Goal: Use online tool/utility: Use online tool/utility

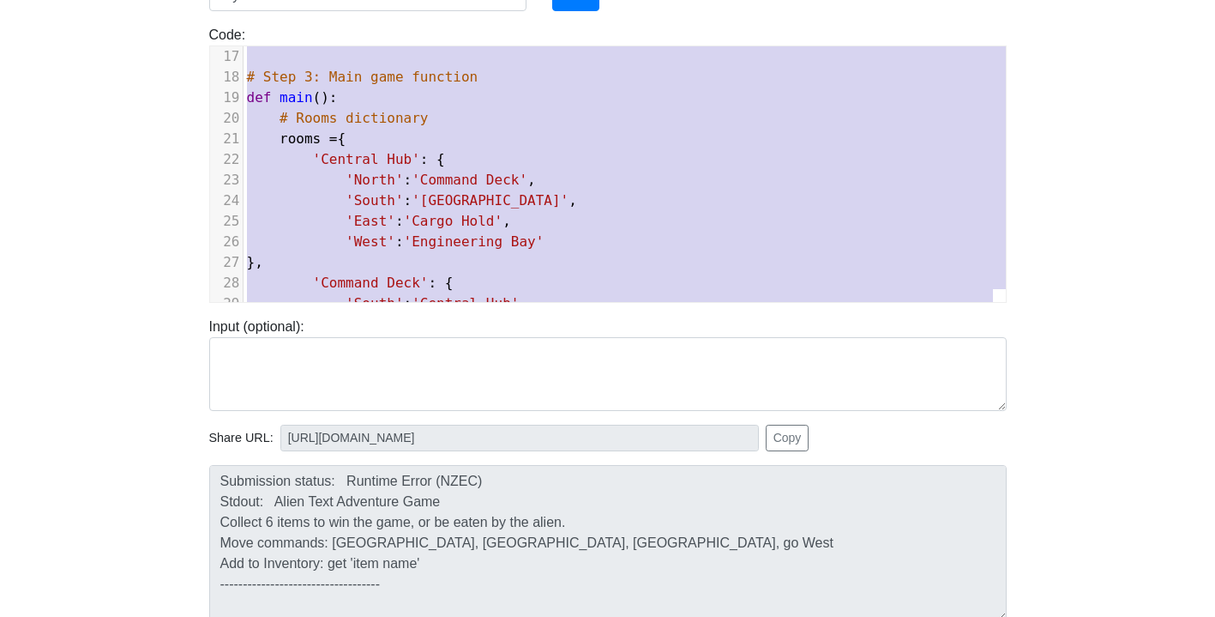
scroll to position [230, 0]
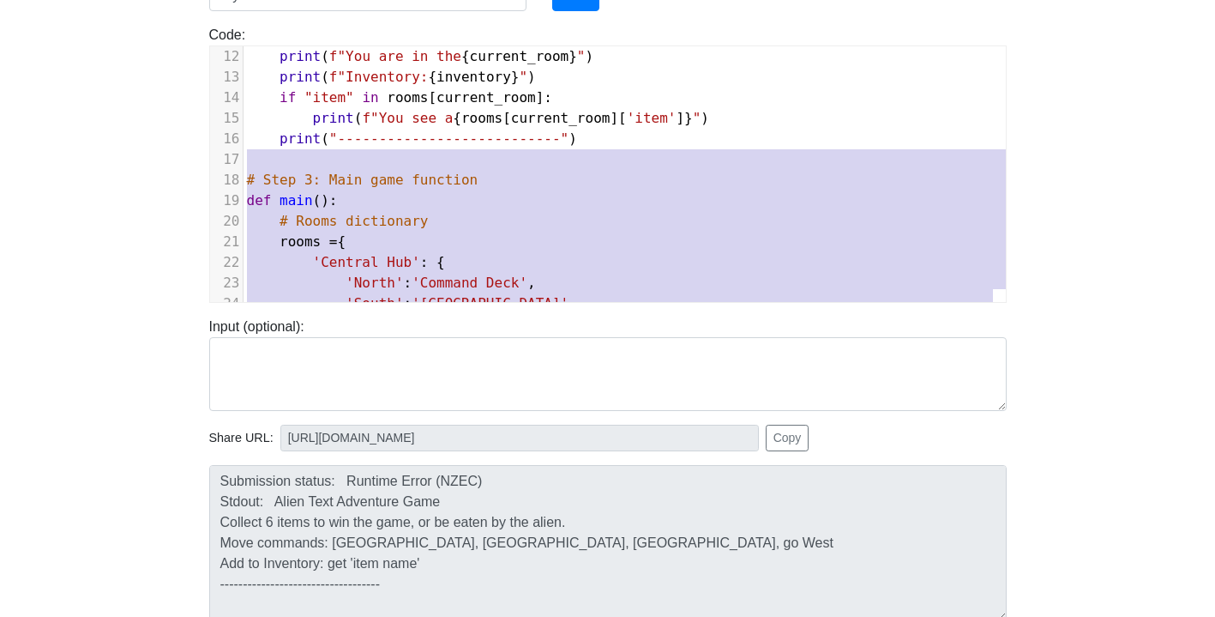
type textarea "# Step 1: Show instructions to player def show_instructions(): print("Alien Tex…"
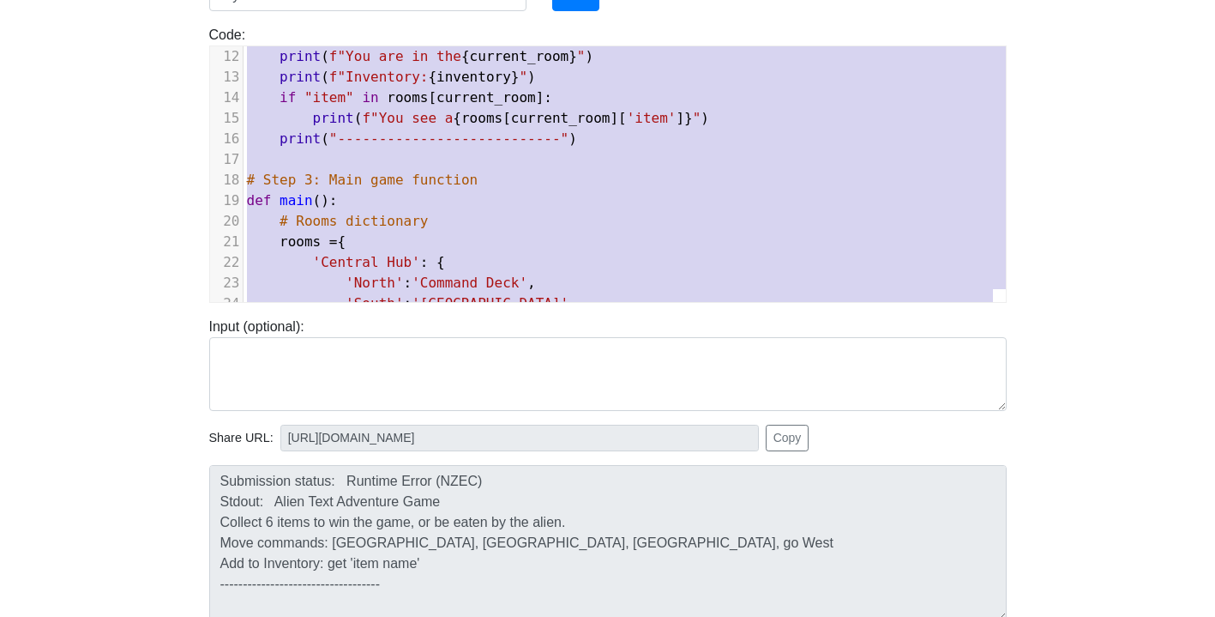
scroll to position [0, 0]
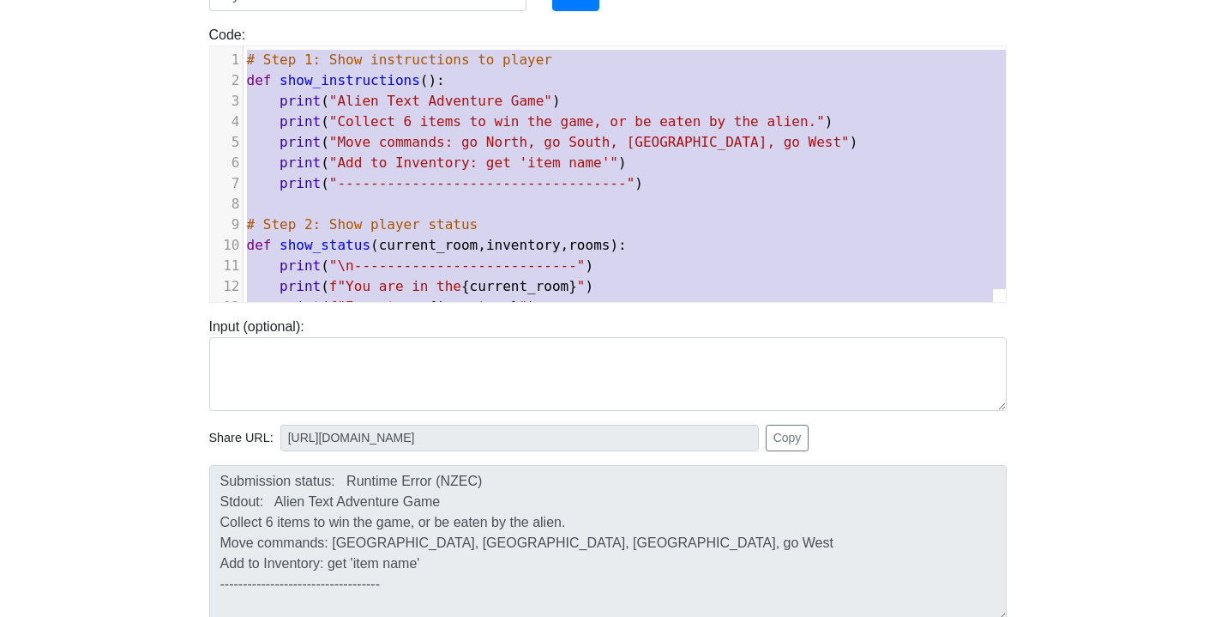
drag, startPoint x: 358, startPoint y: 274, endPoint x: 207, endPoint y: -53, distance: 361.1
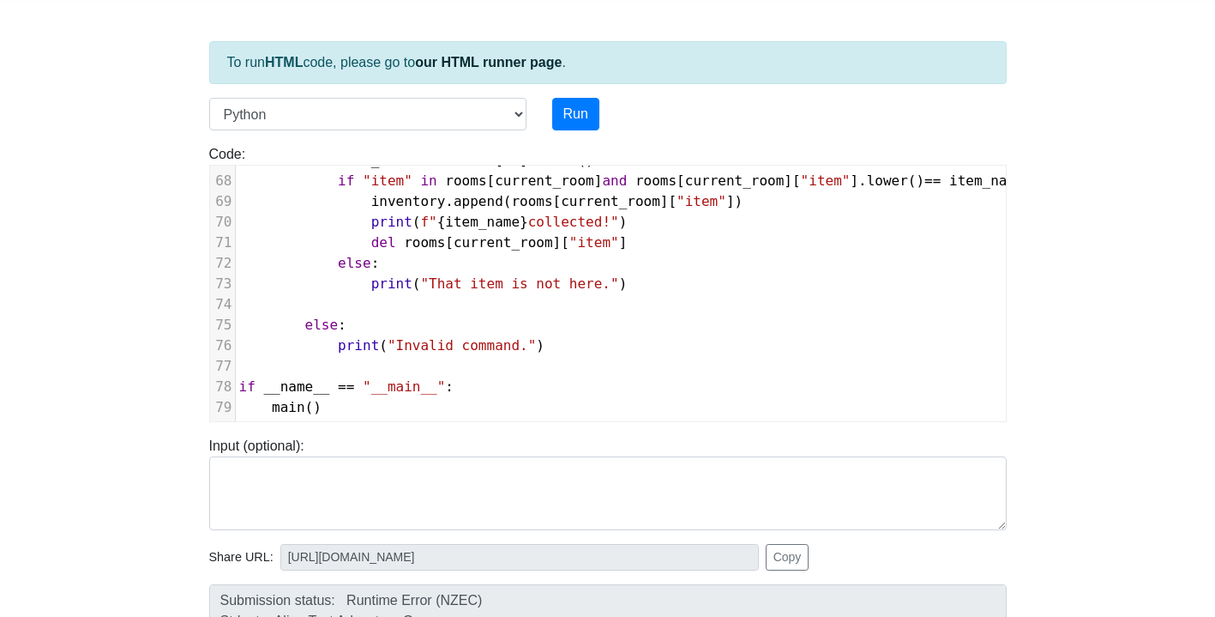
scroll to position [59, 0]
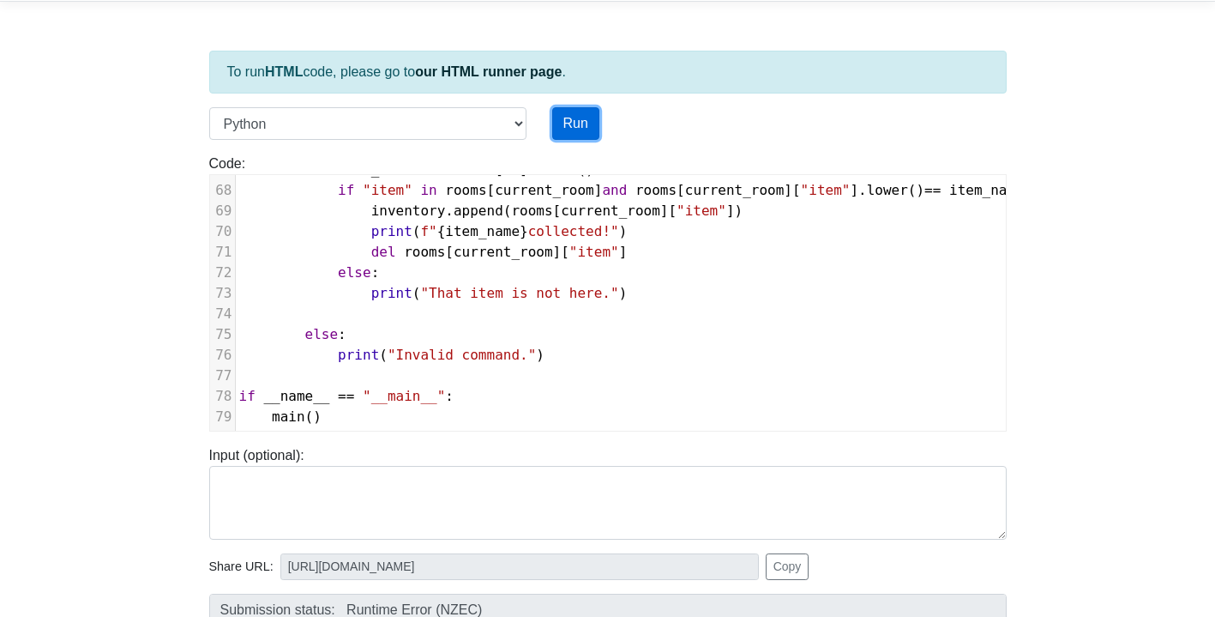
click at [581, 130] on button "Run" at bounding box center [575, 123] width 47 height 33
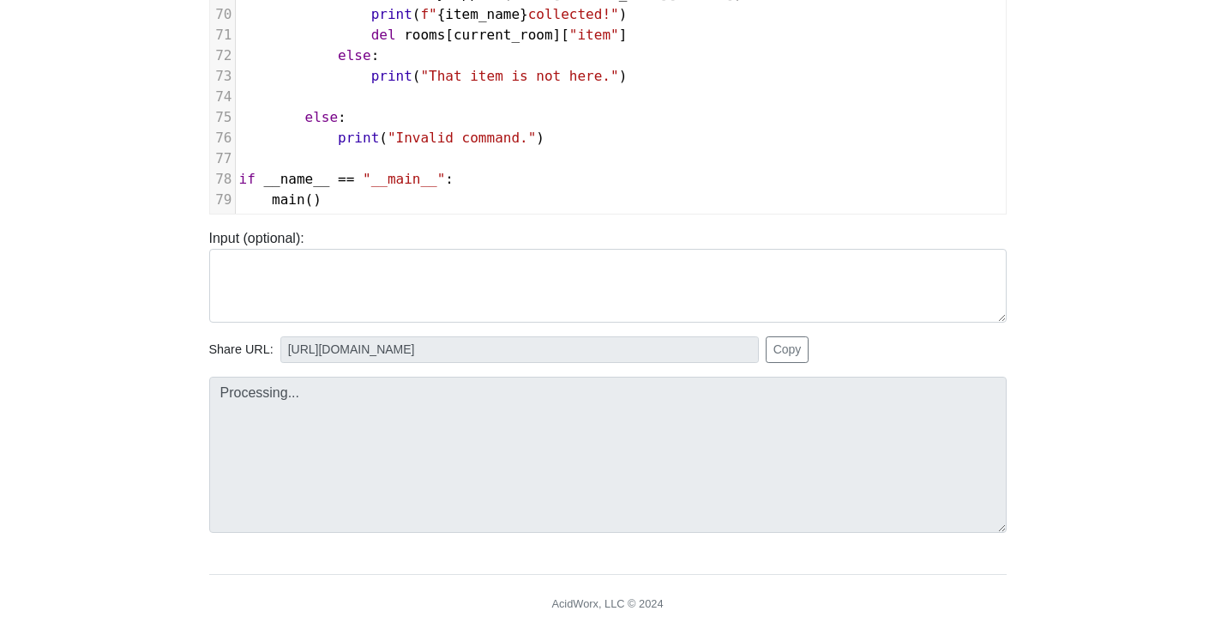
scroll to position [297, 0]
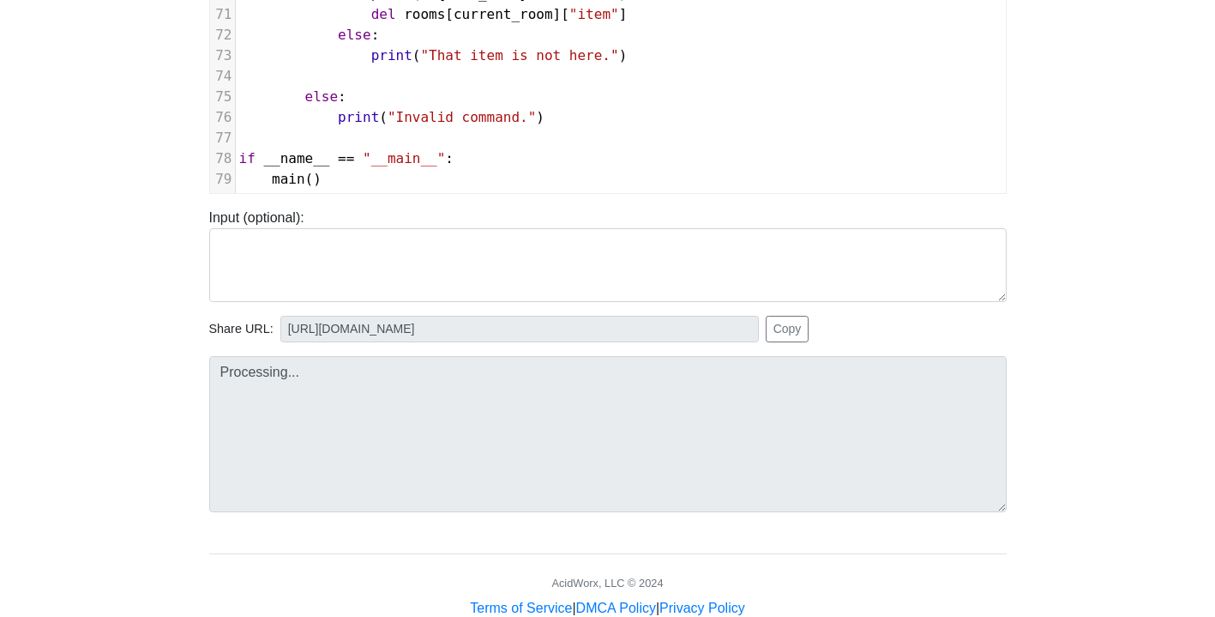
type input "[URL][DOMAIN_NAME]"
type textarea "Submission status: Runtime Error (NZEC) Stdout: Escape the Space Station - Text…"
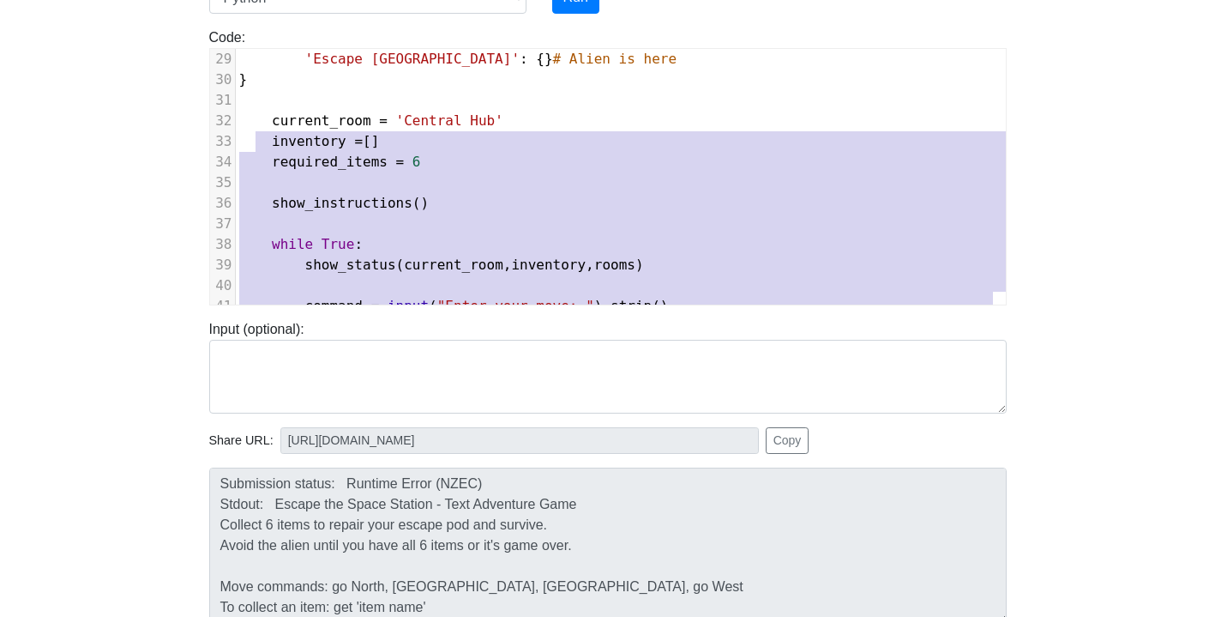
scroll to position [0, 0]
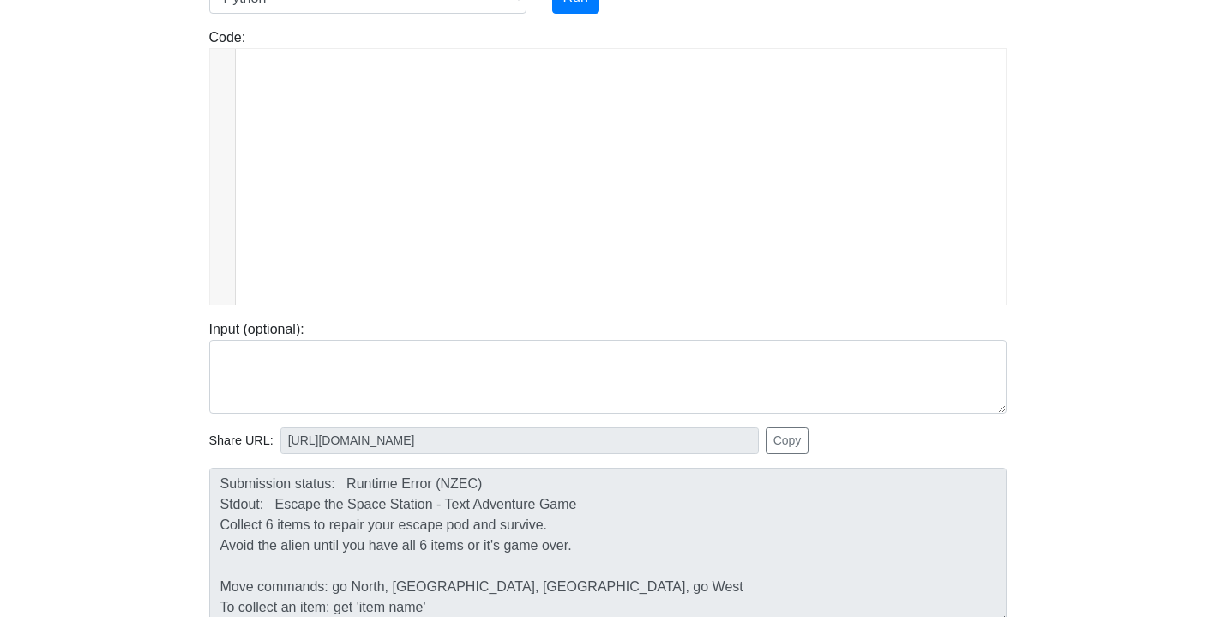
type textarea "# Function to show game instructions def show_instructions(): print("Escape the…"
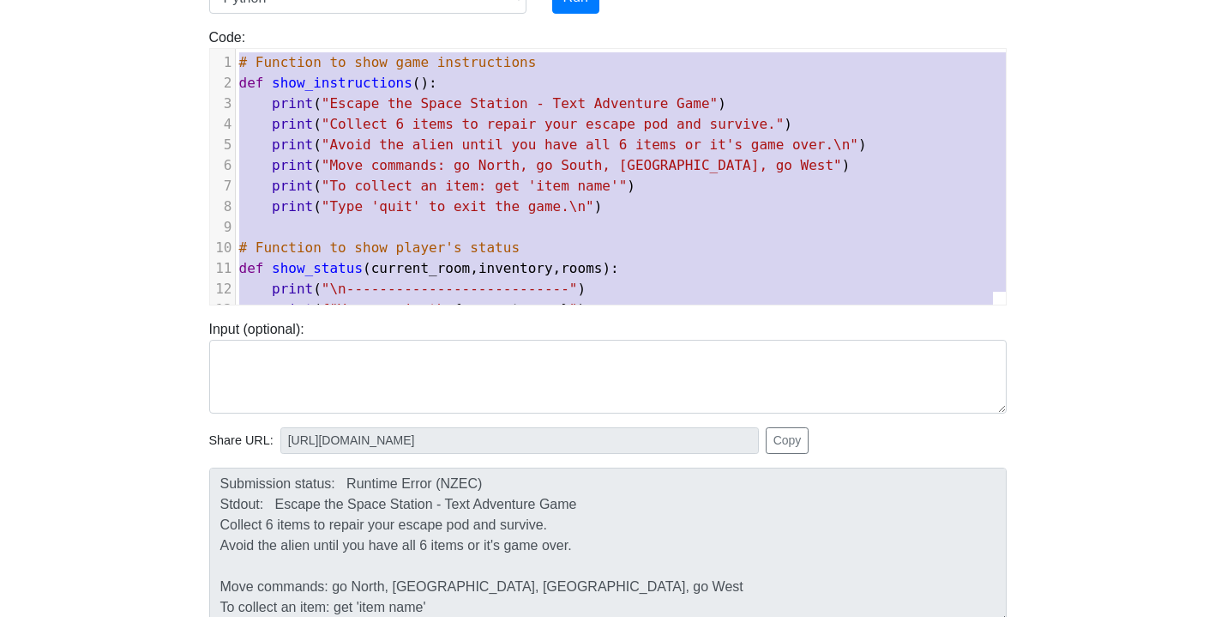
drag, startPoint x: 321, startPoint y: 282, endPoint x: 254, endPoint y: -15, distance: 304.2
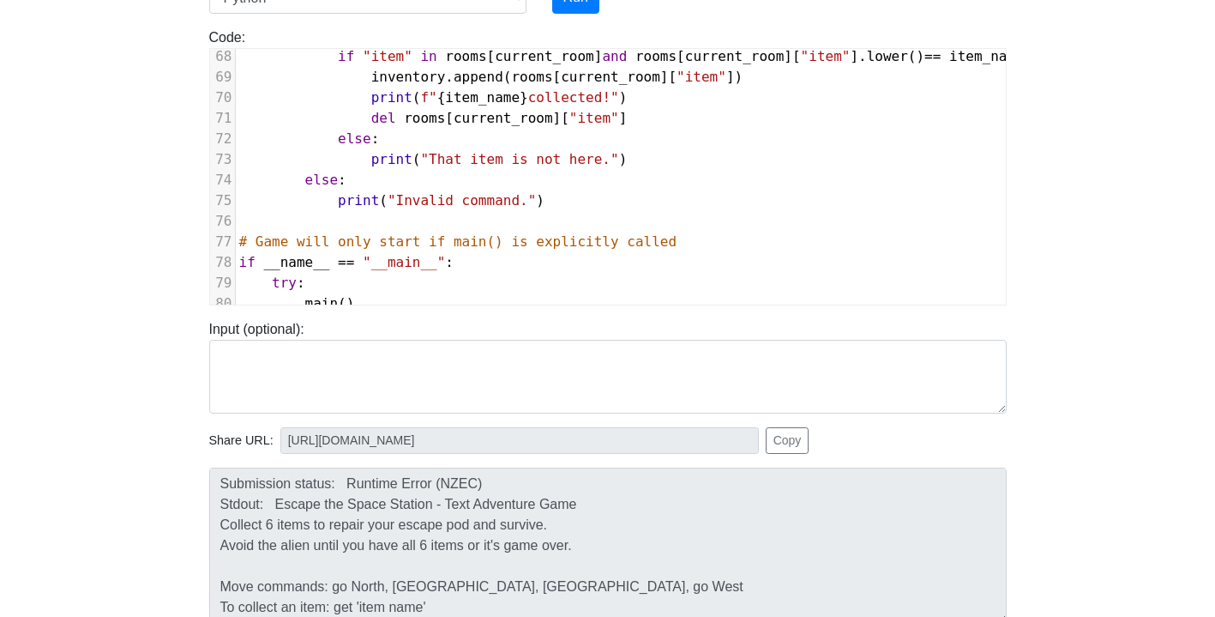
scroll to position [1452, 0]
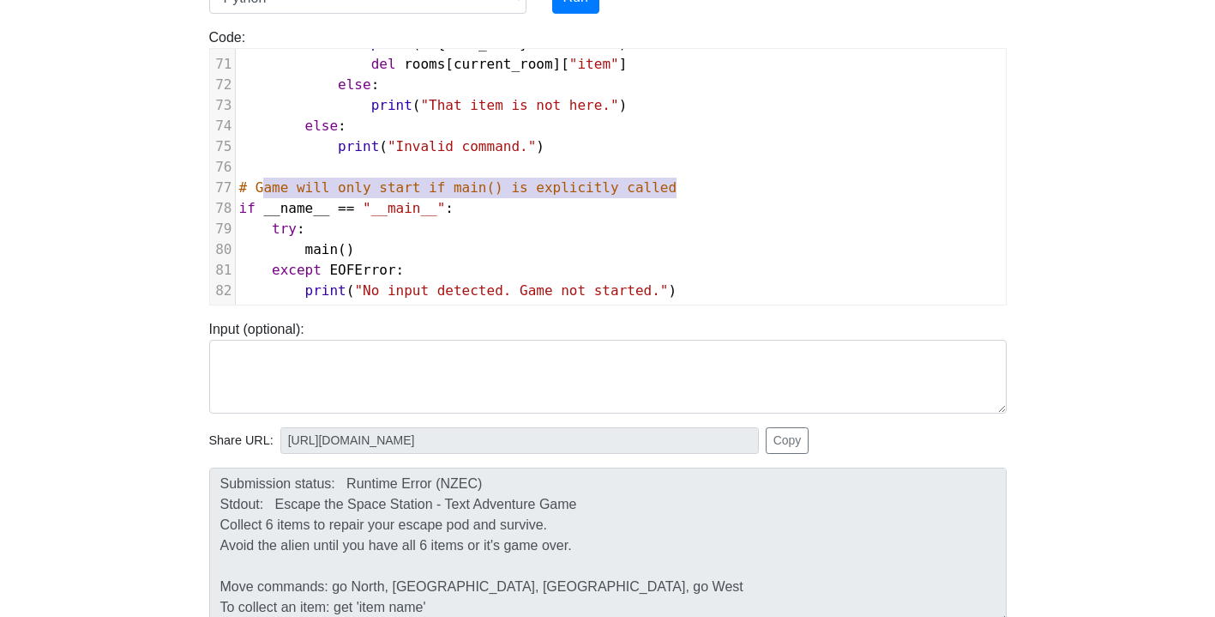
type textarea "# Game will only start if main() is explicitly called"
drag, startPoint x: 678, startPoint y: 176, endPoint x: 236, endPoint y: 174, distance: 442.5
click at [234, 174] on div "xxxxxxxxxx 1 82 'Central Hub' : { 'North' : 'Command Deck' , 'East' : '[GEOGRAP…" at bounding box center [621, 189] width 822 height 281
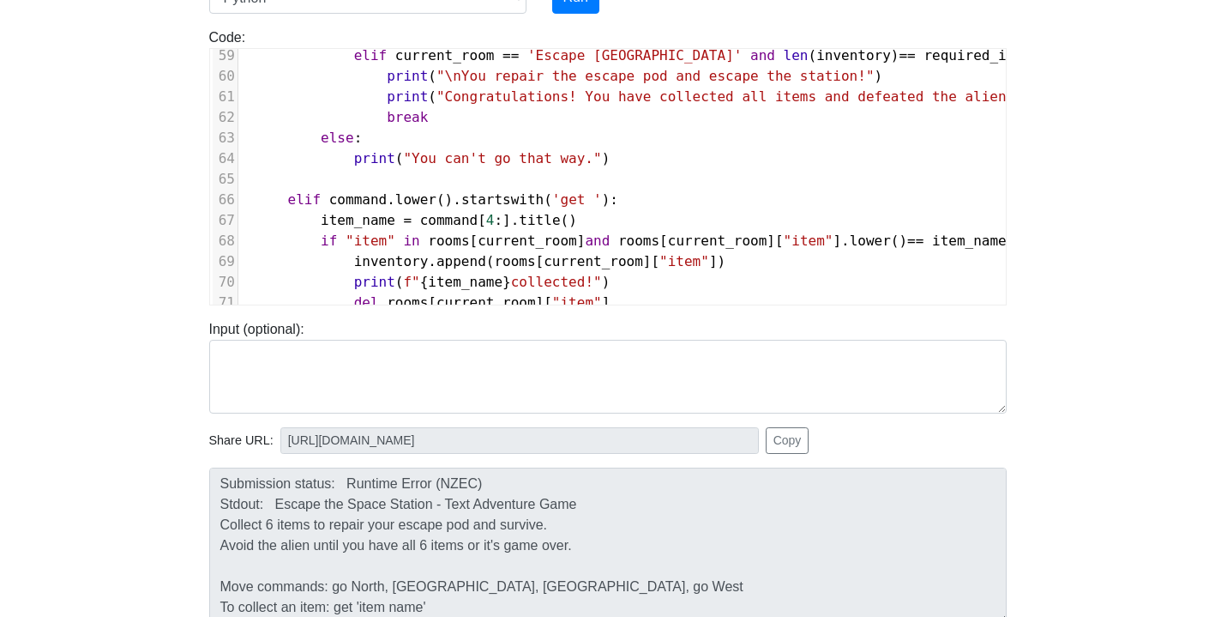
scroll to position [995, 32]
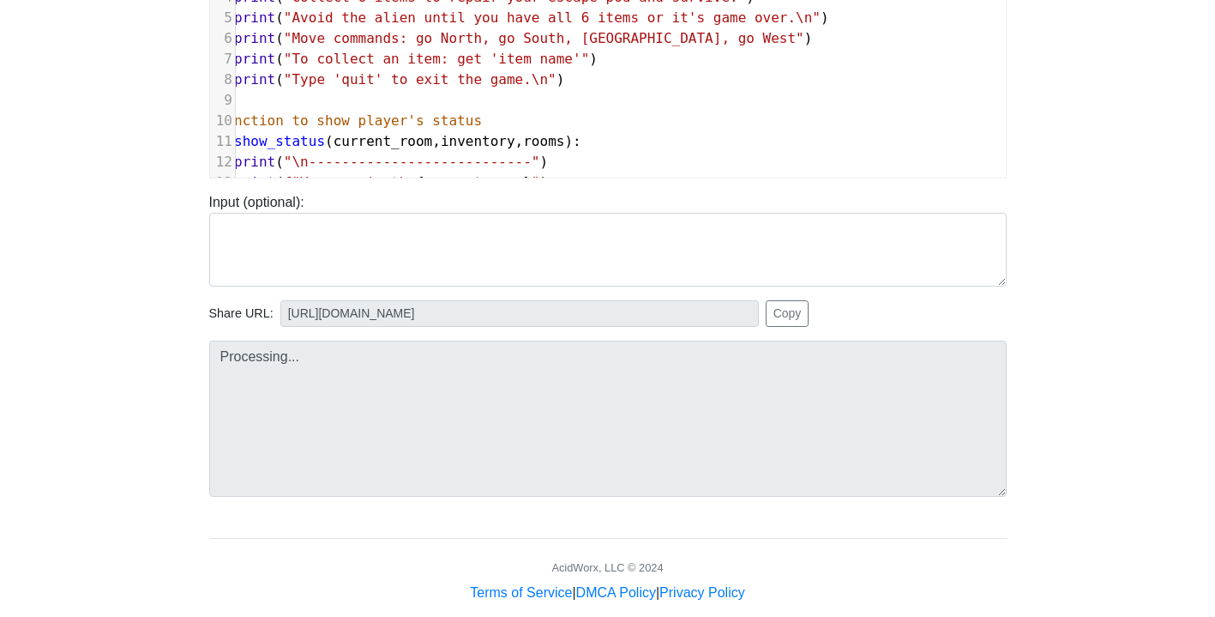
type input "[URL][DOMAIN_NAME]"
type textarea "Stdout: Escape the Space Station - Text Adventure Game Collect 6 items to repai…"
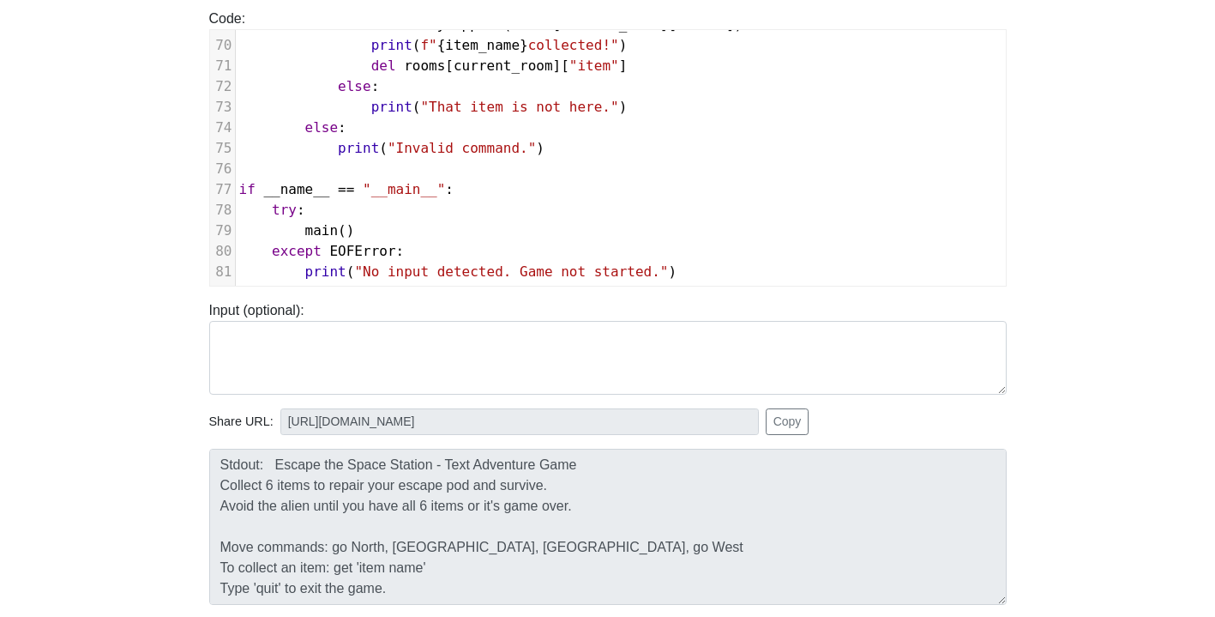
click at [200, 461] on div "Stdout: Escape the Space Station - Text Adventure Game Collect 6 items to repai…" at bounding box center [607, 527] width 823 height 156
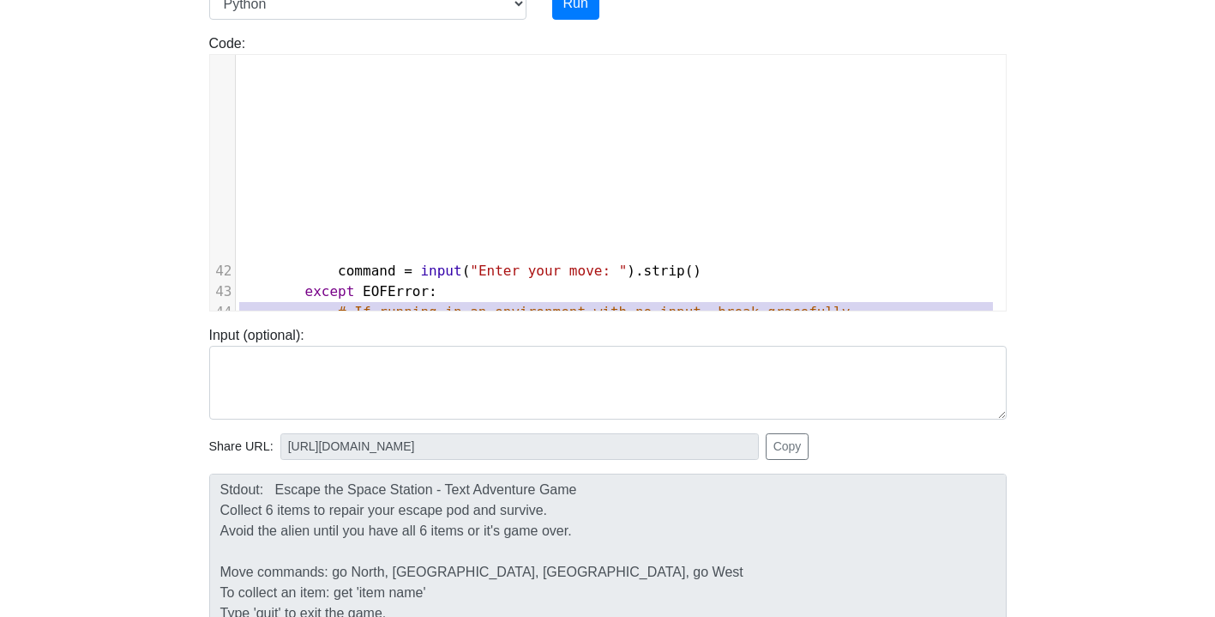
scroll to position [148, 0]
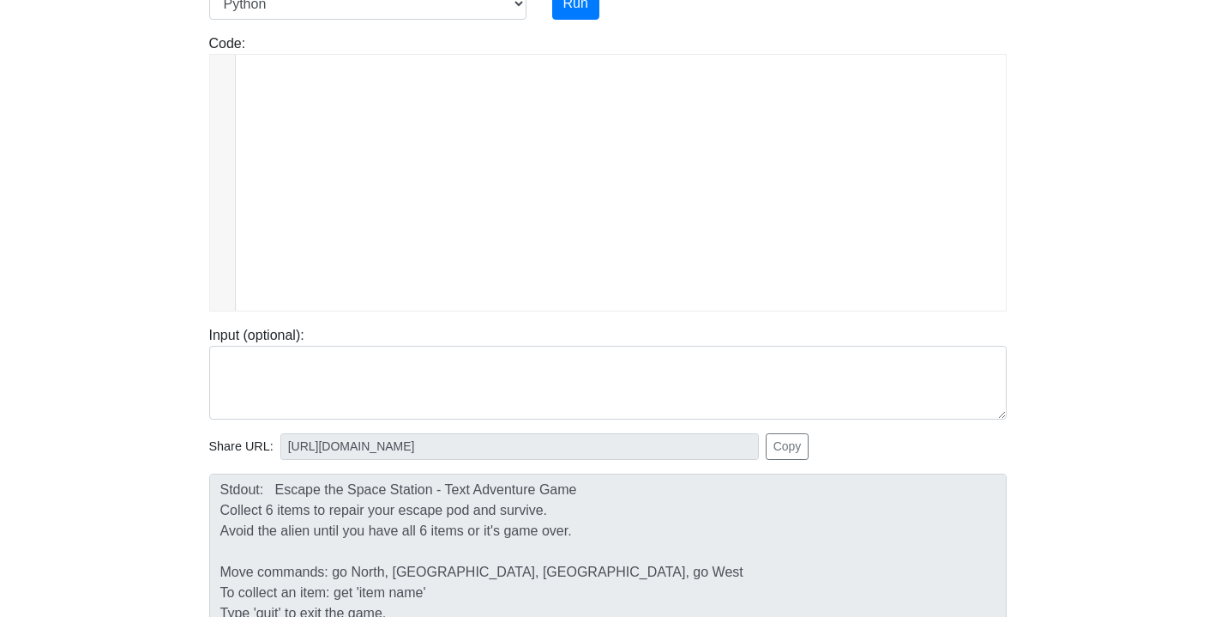
type textarea "# Function to show game instructions def show_instructions(): print("Escape the…"
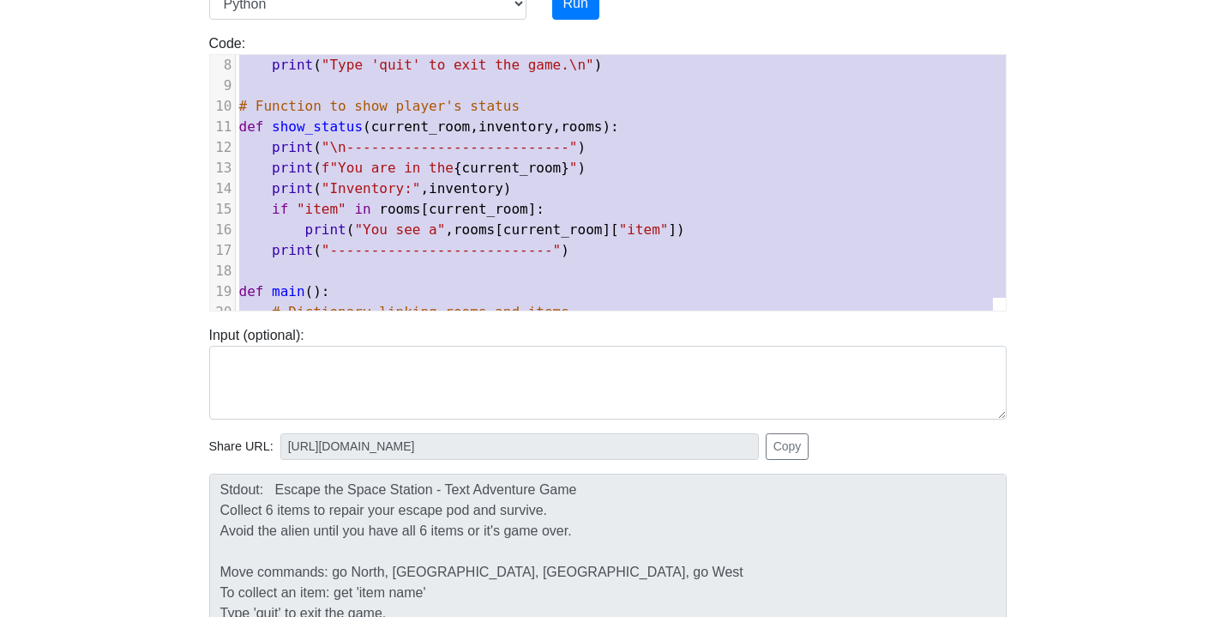
scroll to position [0, 0]
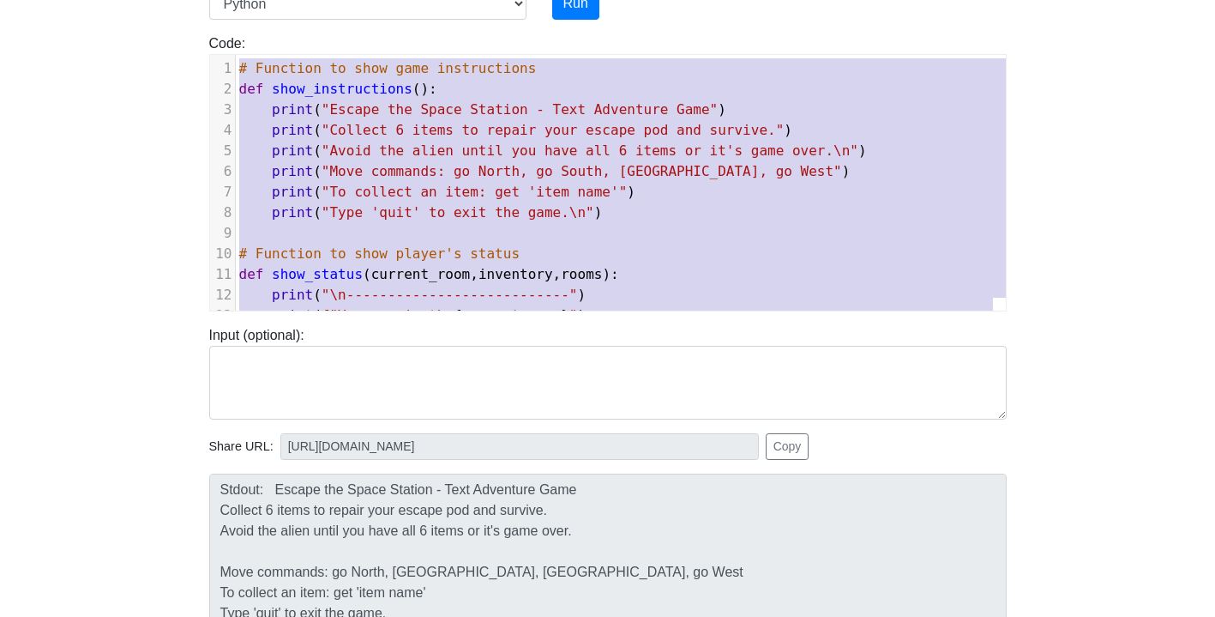
drag, startPoint x: 679, startPoint y: 286, endPoint x: 110, endPoint y: -22, distance: 647.8
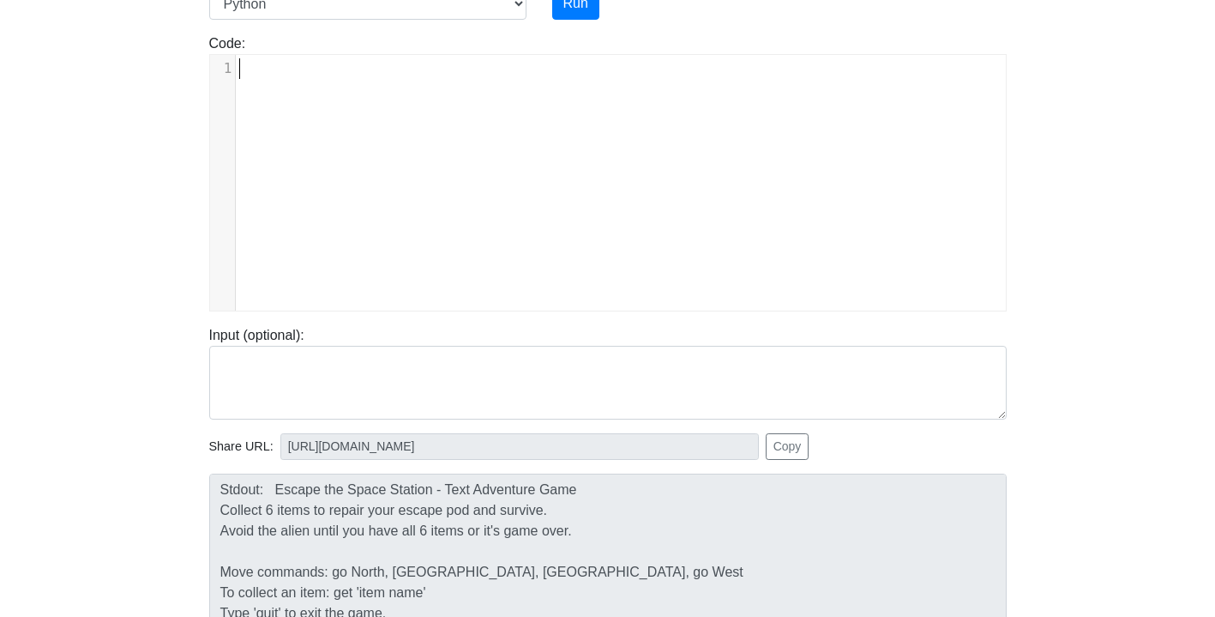
scroll to position [1226, 0]
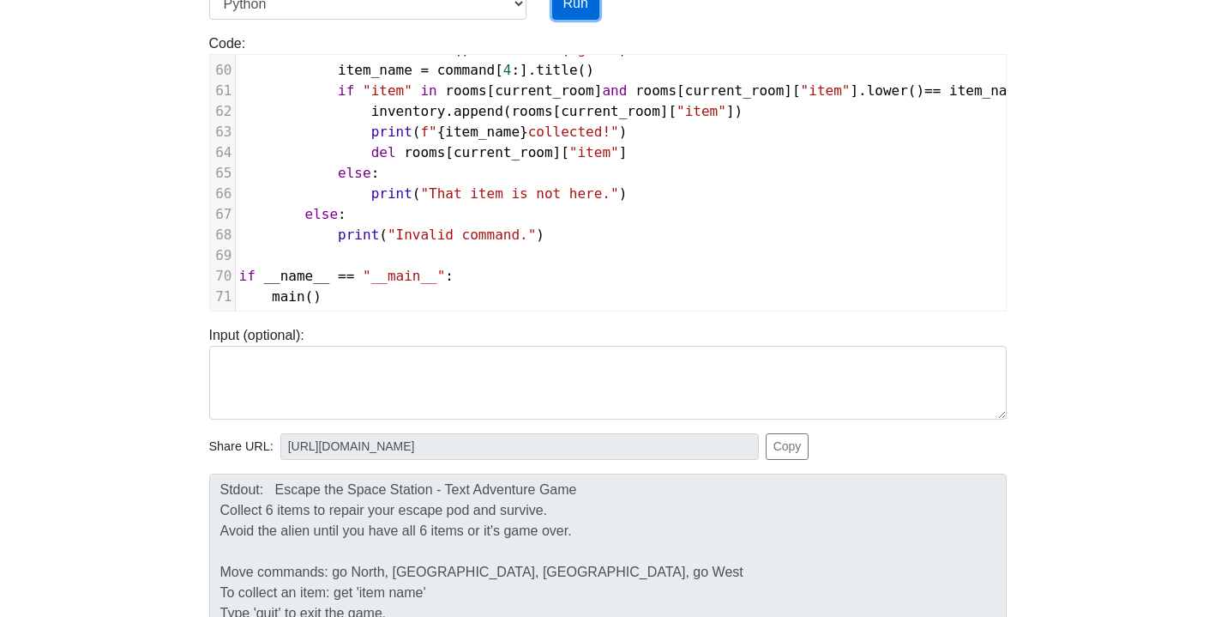
click at [575, 11] on button "Run" at bounding box center [575, 3] width 47 height 33
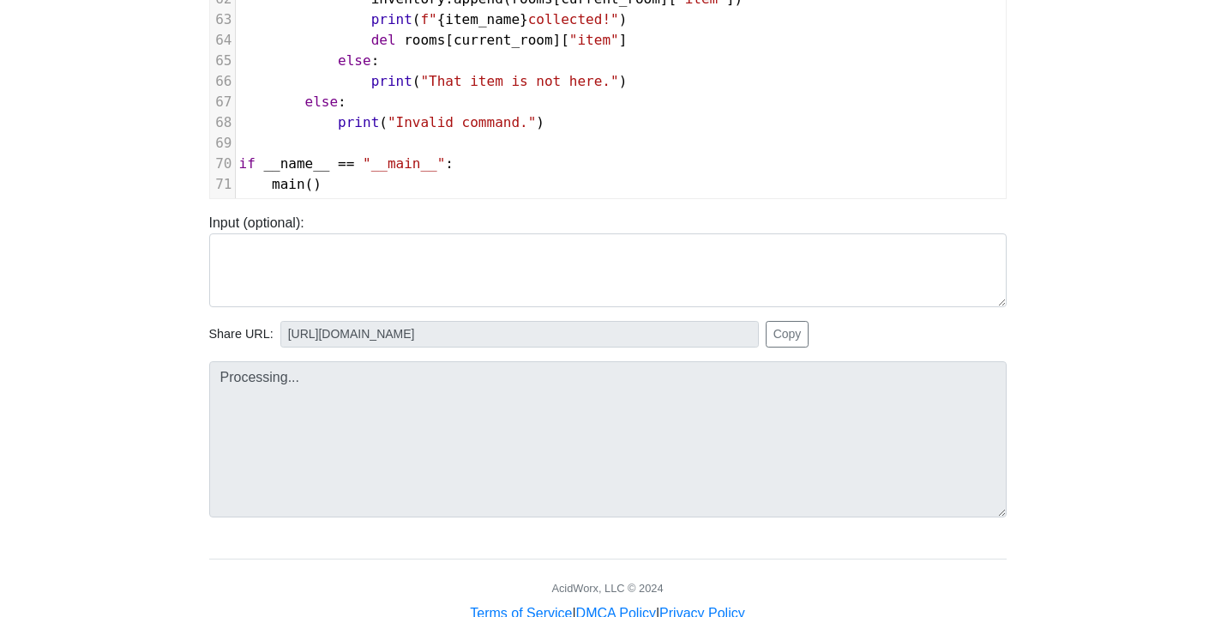
scroll to position [340, 0]
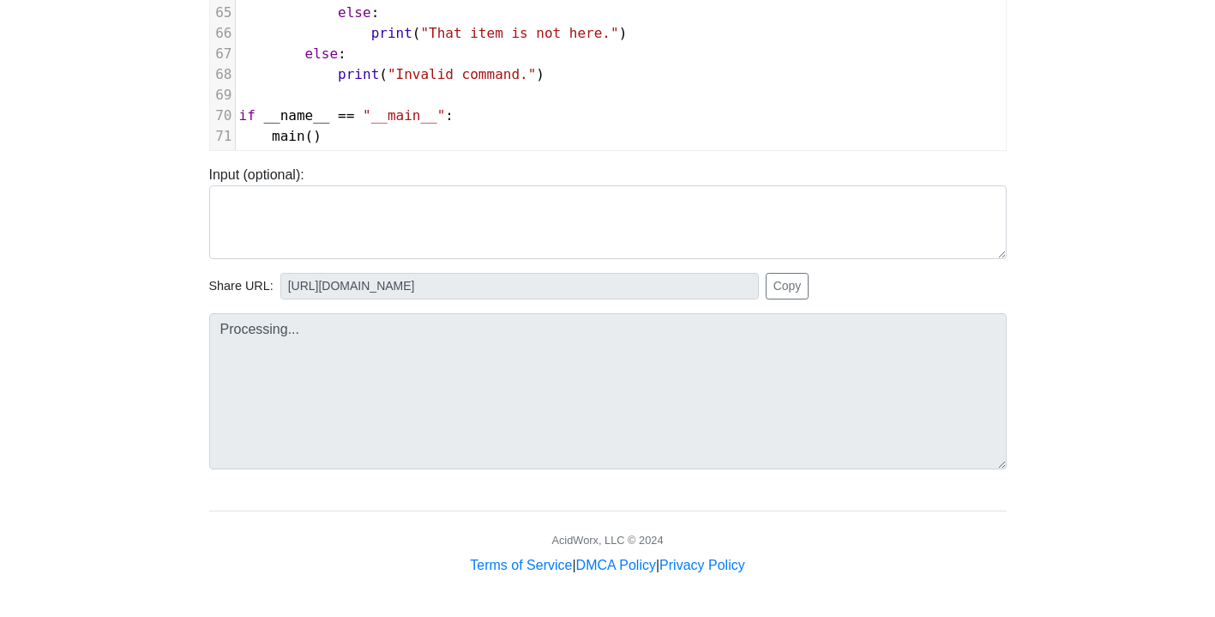
type input "[URL][DOMAIN_NAME]"
type textarea "Submission status: Runtime Error (NZEC) Stdout: Escape the Space Station - Text…"
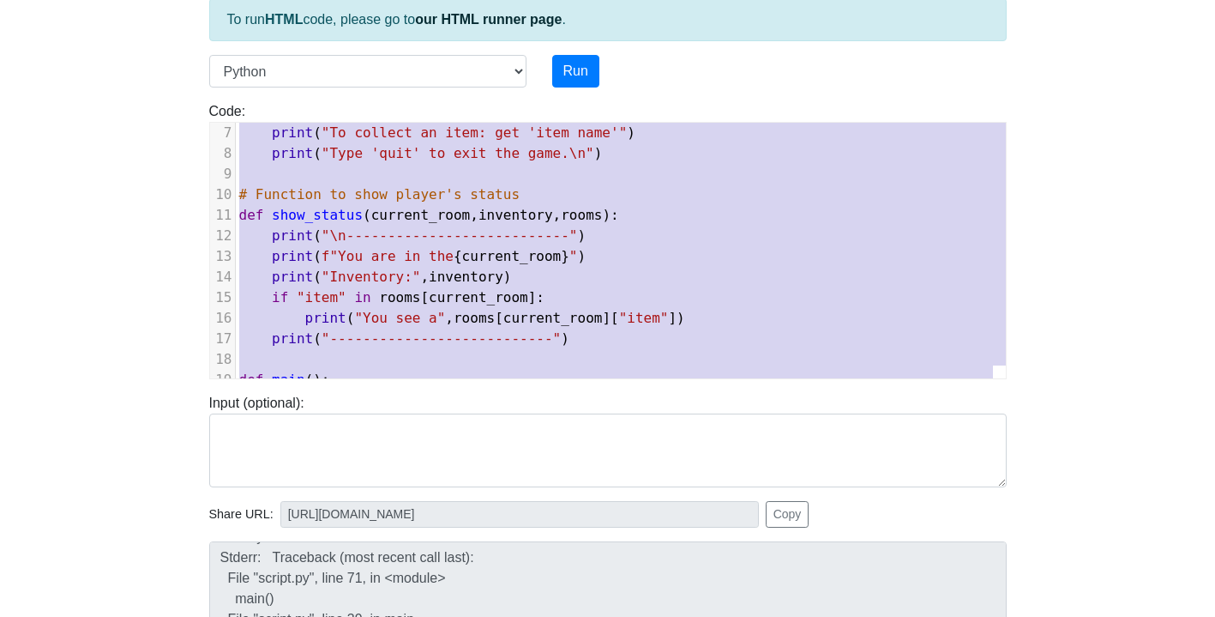
scroll to position [45, 0]
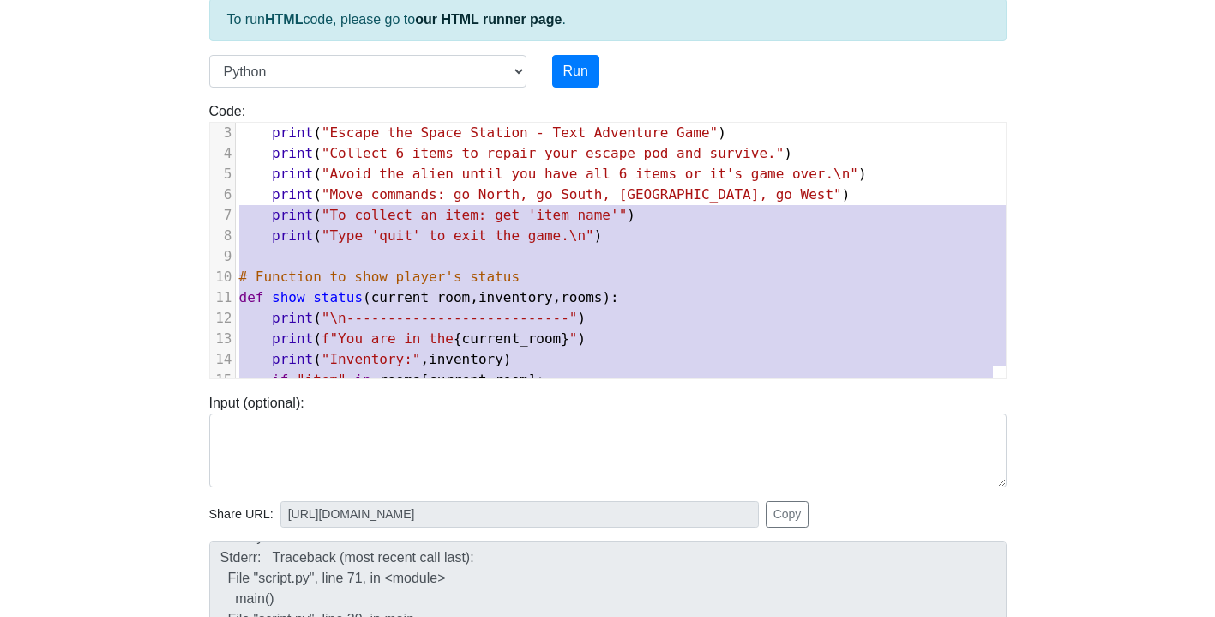
type textarea "# Function to show game instructions def show_instructions(): print("Escape the…"
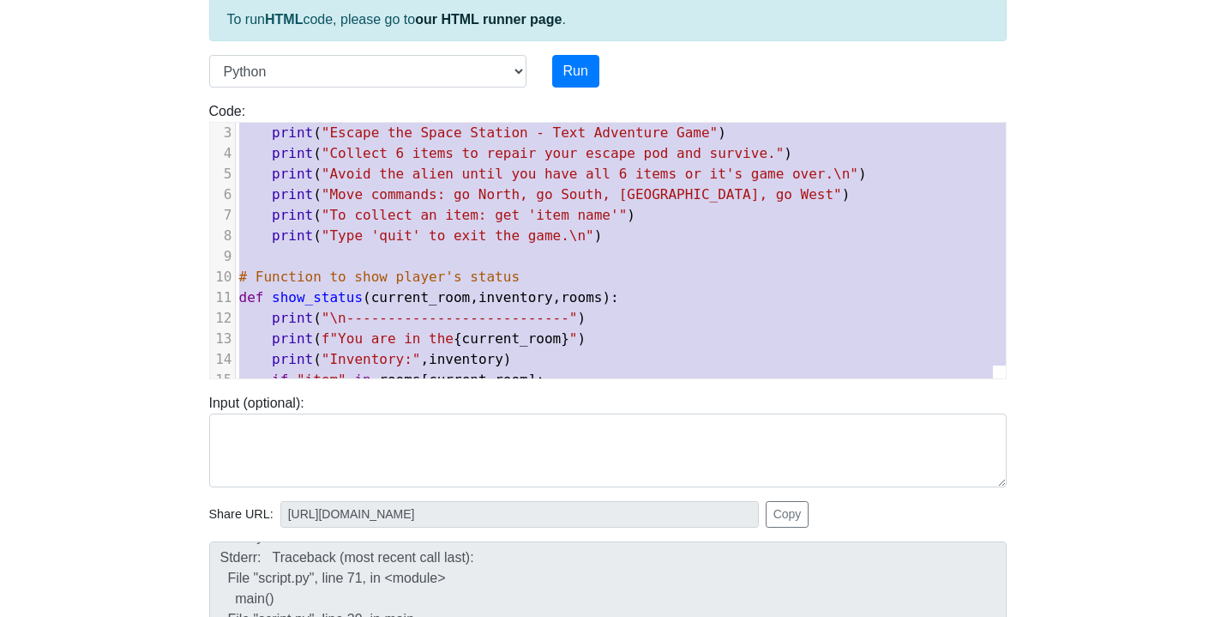
scroll to position [0, 0]
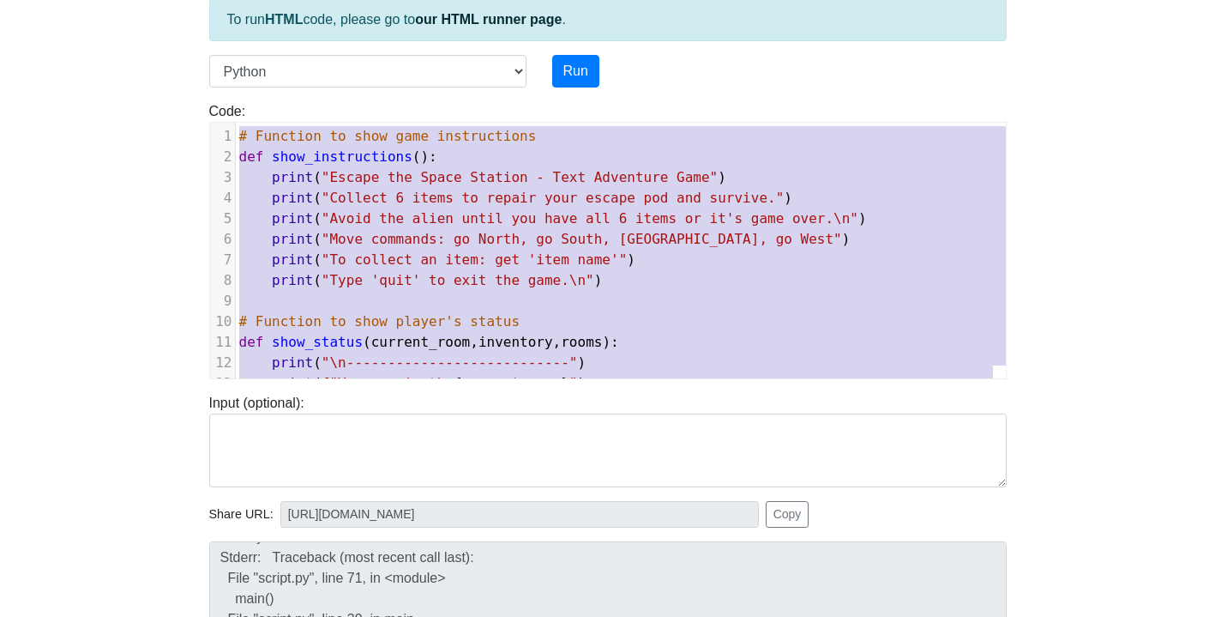
drag, startPoint x: 353, startPoint y: 355, endPoint x: 166, endPoint y: 52, distance: 355.8
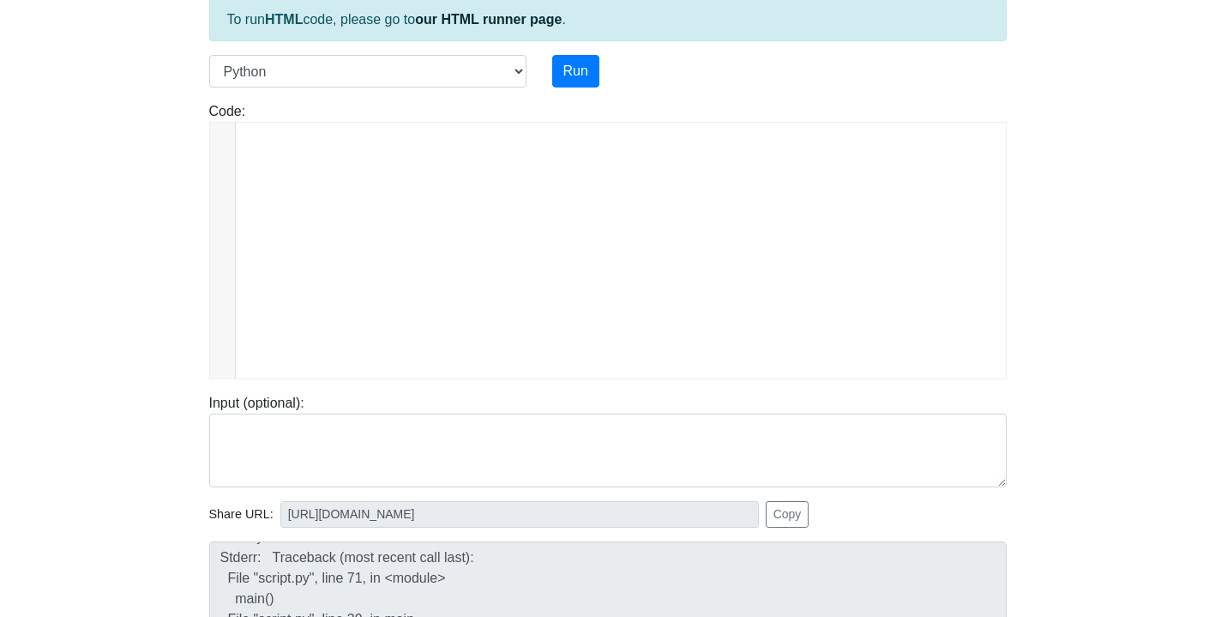
scroll to position [1555, 0]
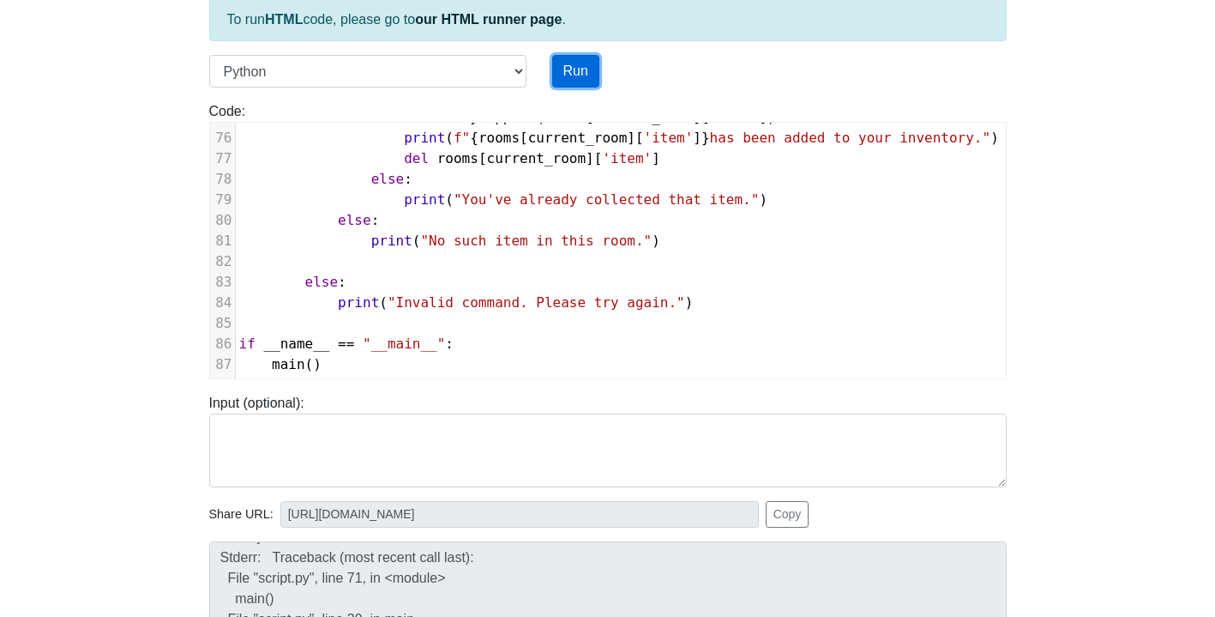
click at [562, 75] on button "Run" at bounding box center [575, 71] width 47 height 33
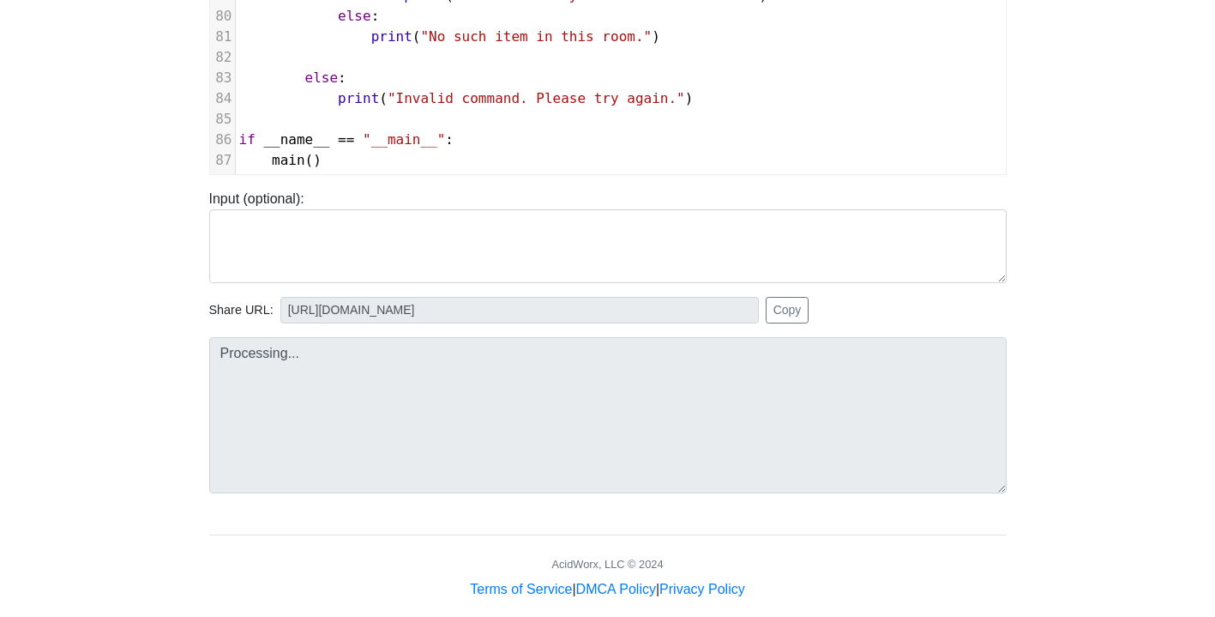
scroll to position [340, 0]
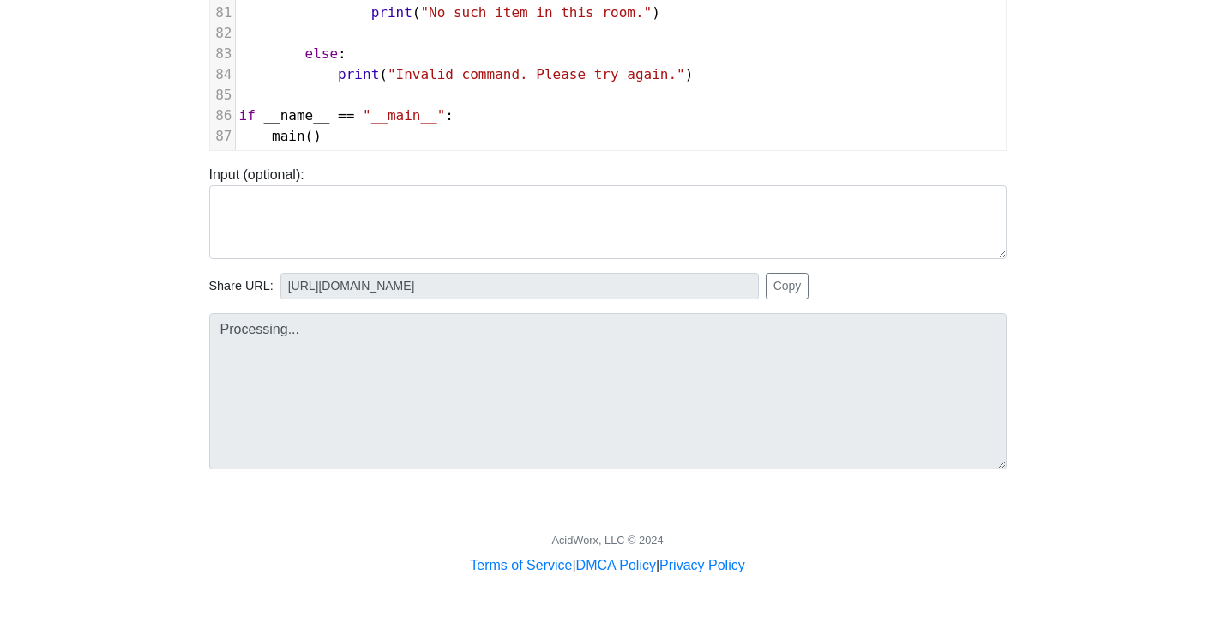
type input "[URL][DOMAIN_NAME]"
type textarea "Submission status: Runtime Error (NZEC) Stdout: Escape the Space Station - Text…"
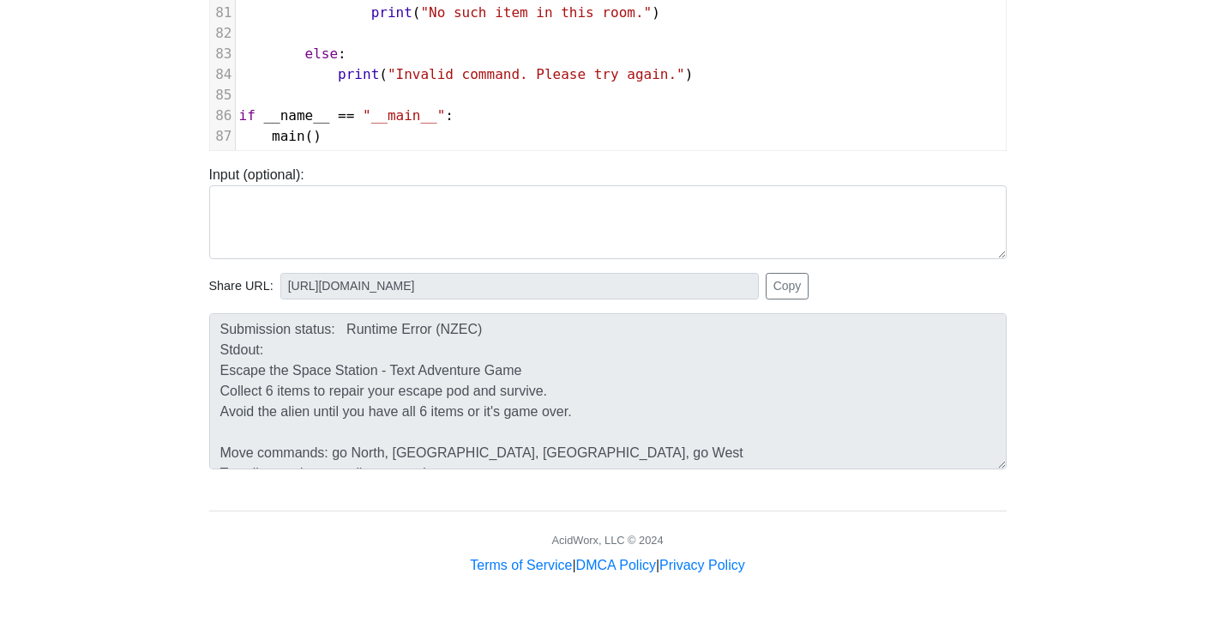
scroll to position [2, 0]
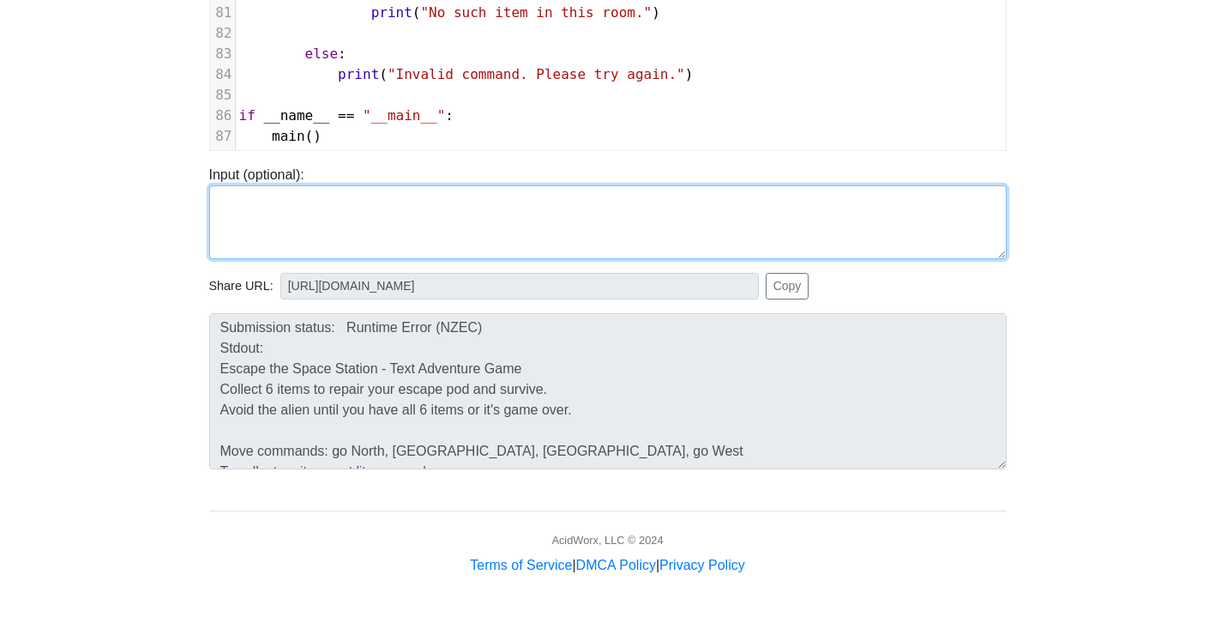
click at [443, 196] on textarea at bounding box center [608, 222] width 798 height 74
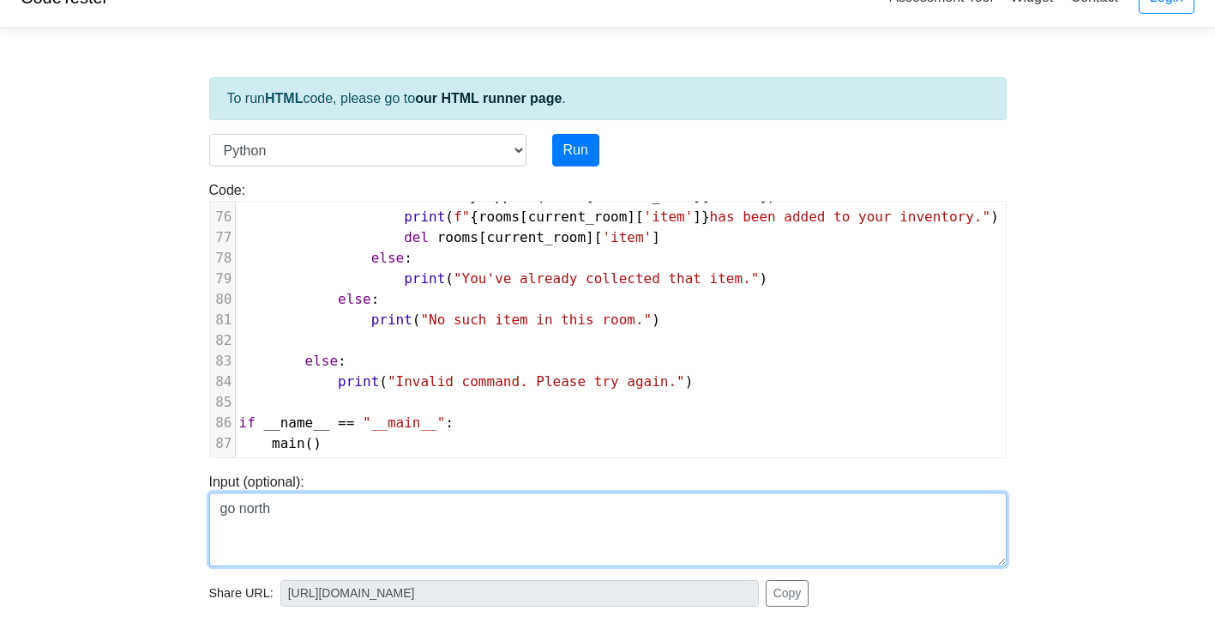
scroll to position [0, 0]
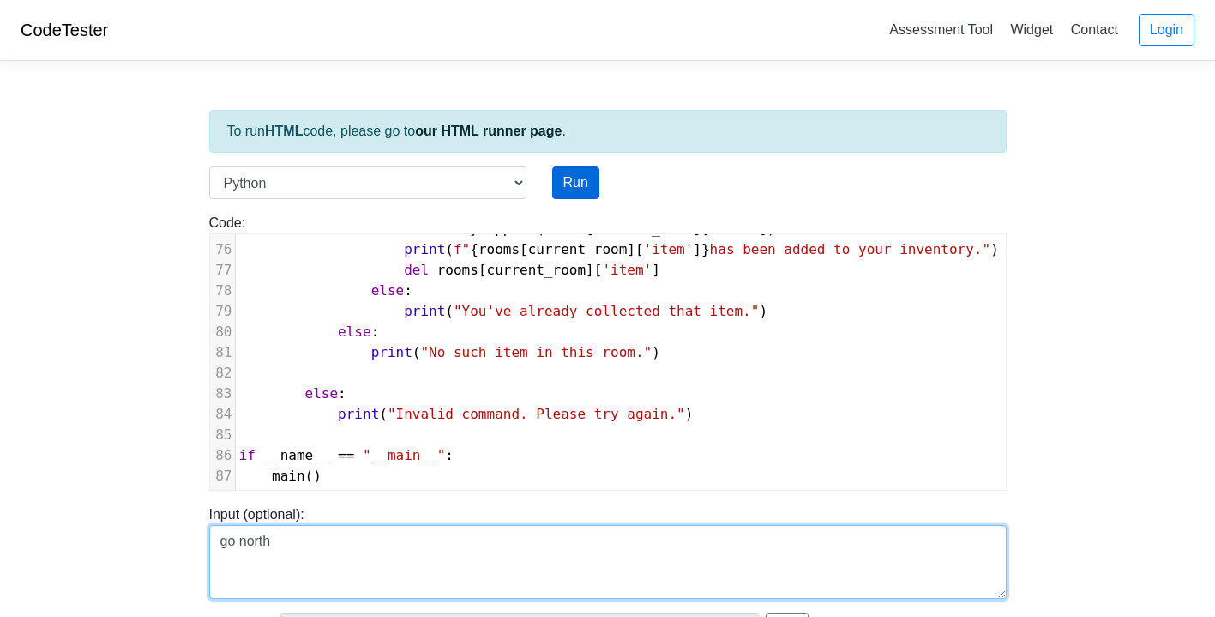
type textarea "go north"
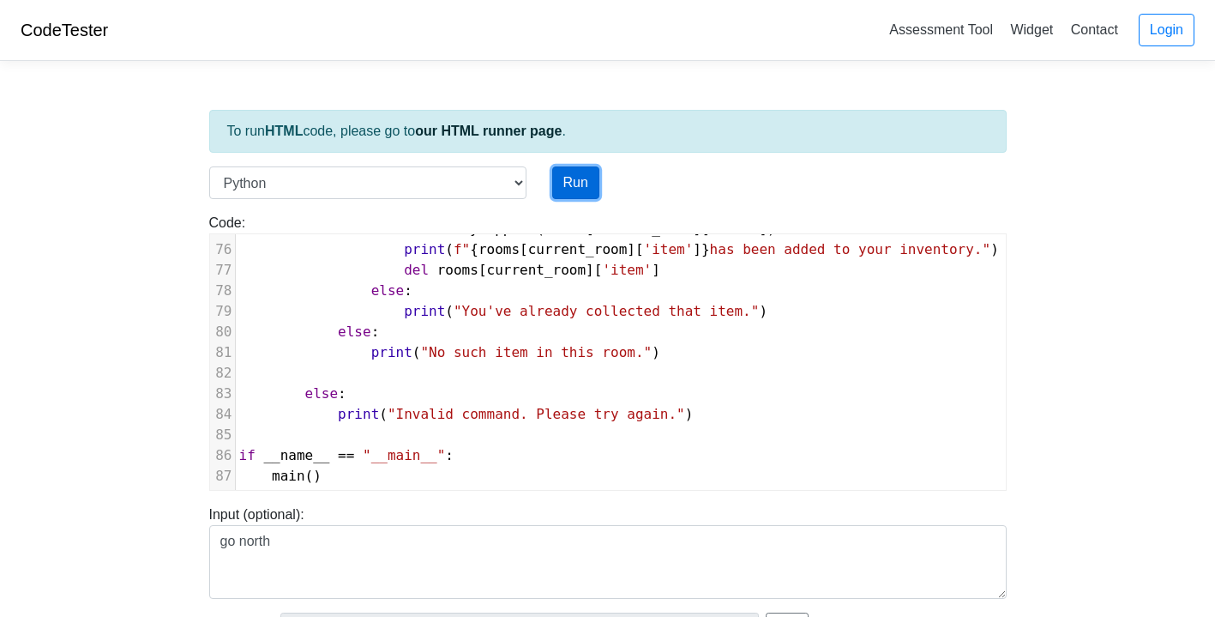
click at [582, 178] on button "Run" at bounding box center [575, 182] width 47 height 33
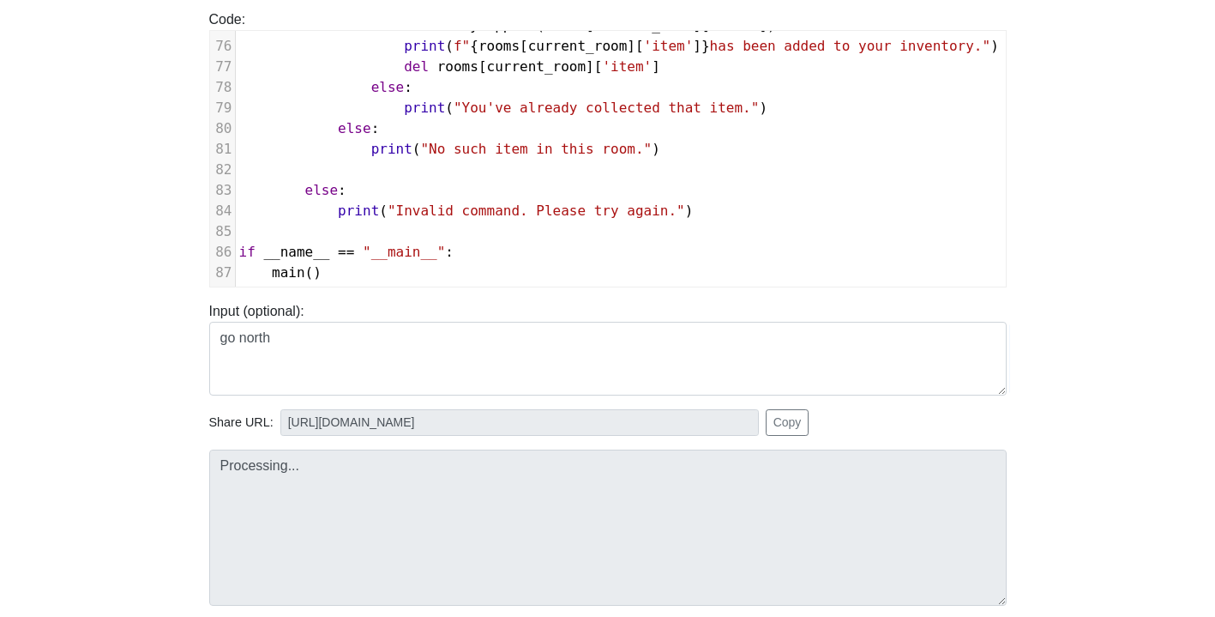
scroll to position [340, 0]
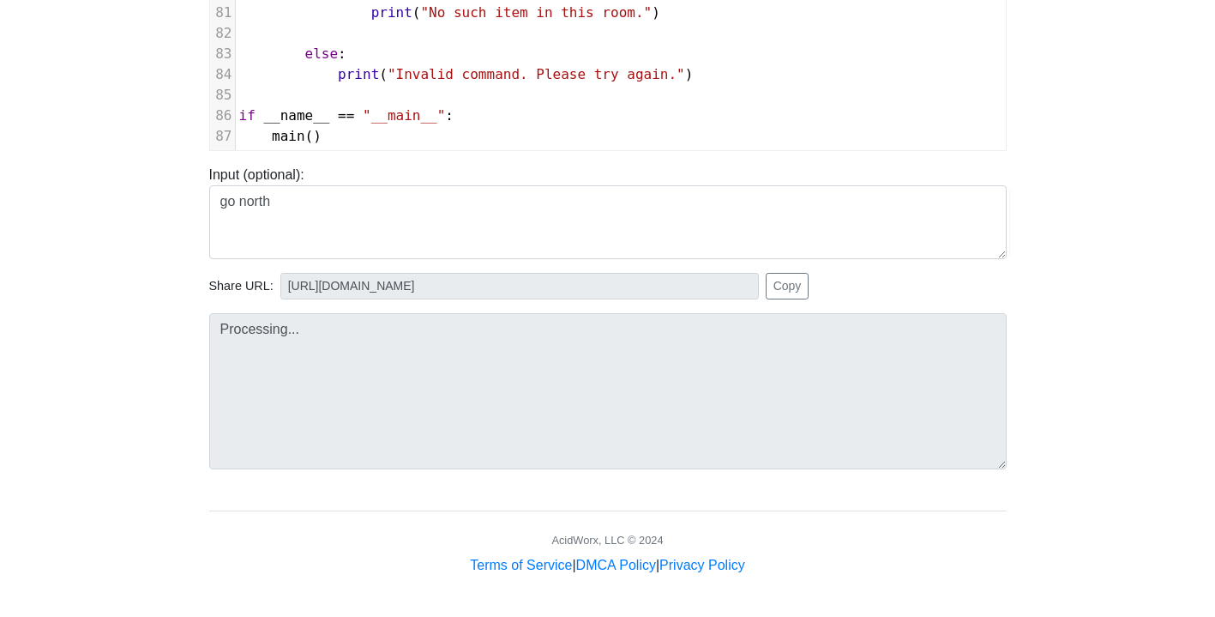
type input "[URL][DOMAIN_NAME]"
type textarea "Submission status: Runtime Error (NZEC) Stdout: Escape the Space Station - Text…"
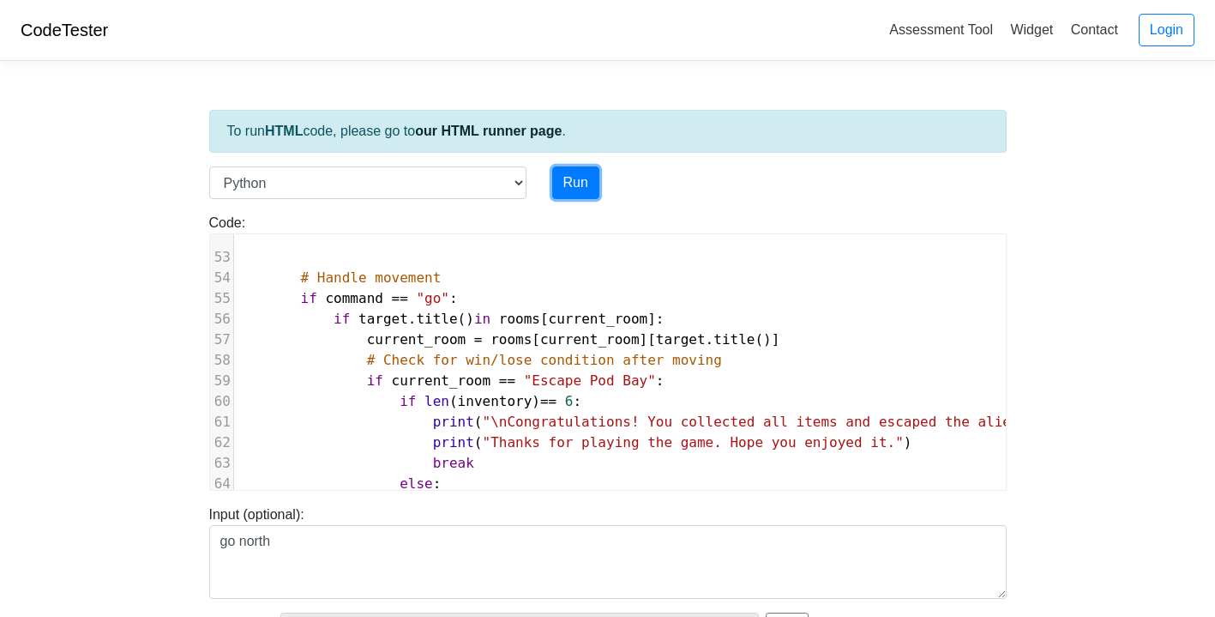
scroll to position [0, 5]
